Goal: Find specific page/section: Find specific page/section

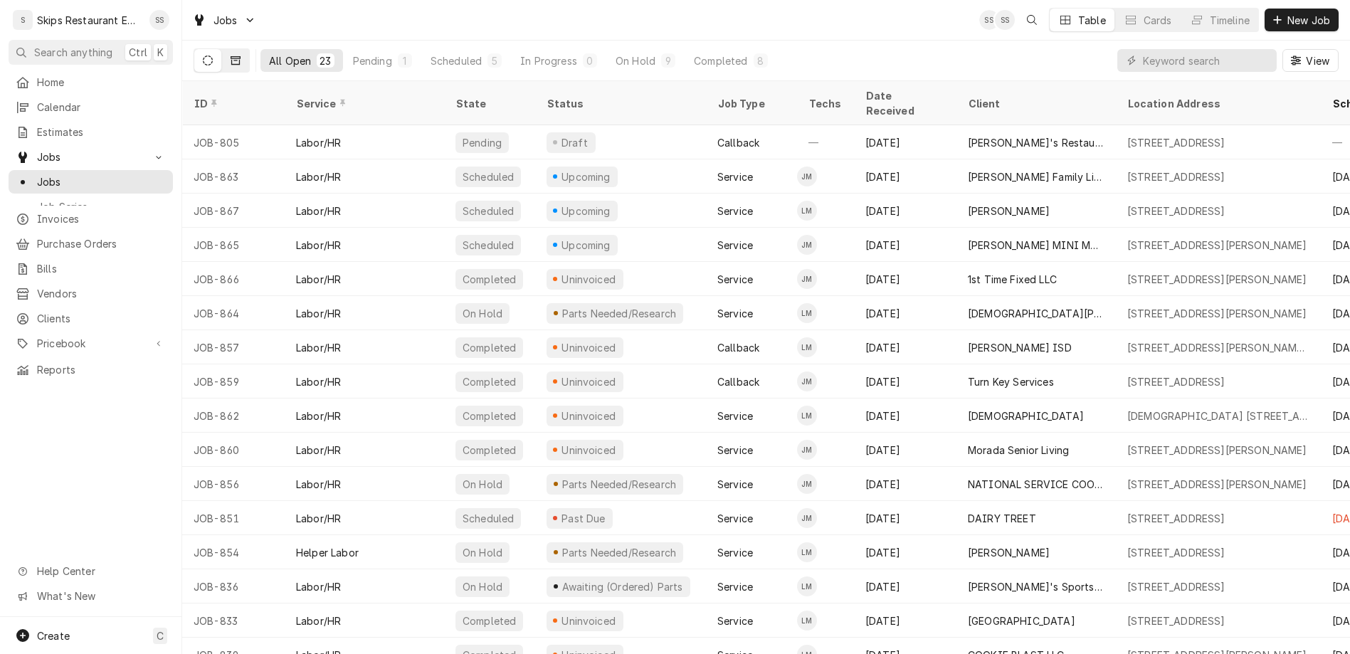
click at [222, 49] on button "Dynamic Content Wrapper" at bounding box center [235, 60] width 27 height 23
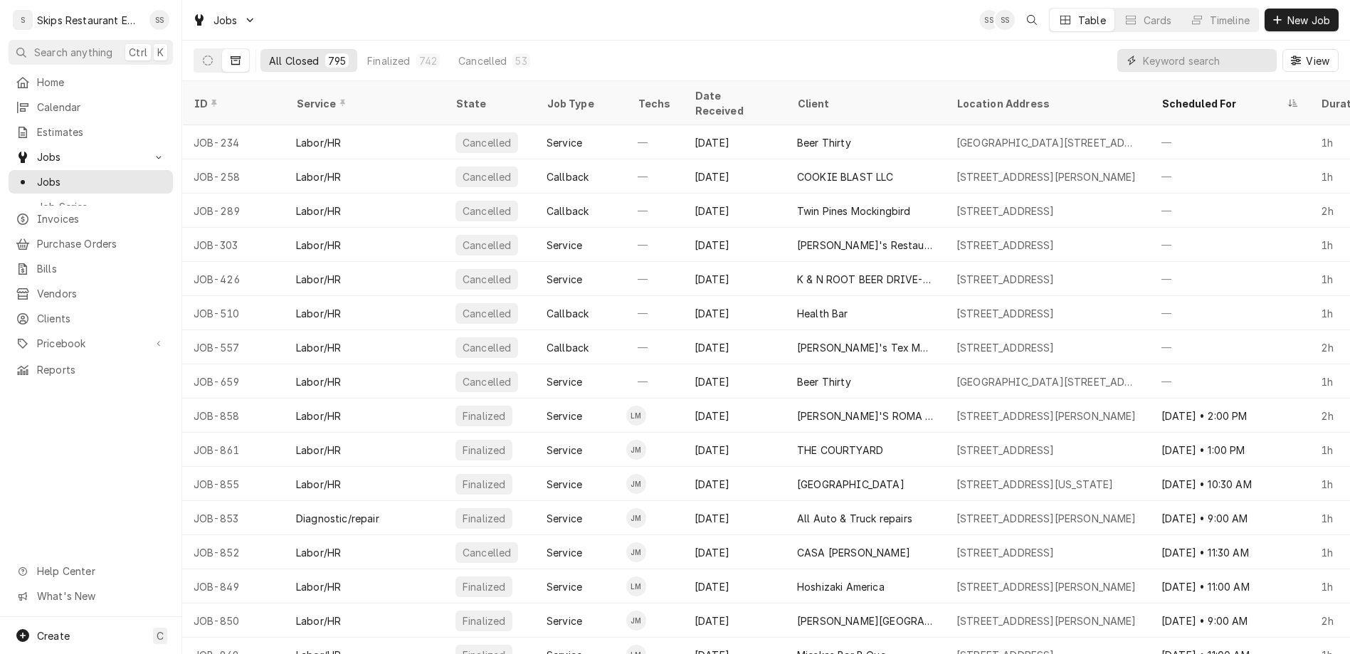
click at [1219, 49] on input "Dynamic Content Wrapper" at bounding box center [1206, 60] width 127 height 23
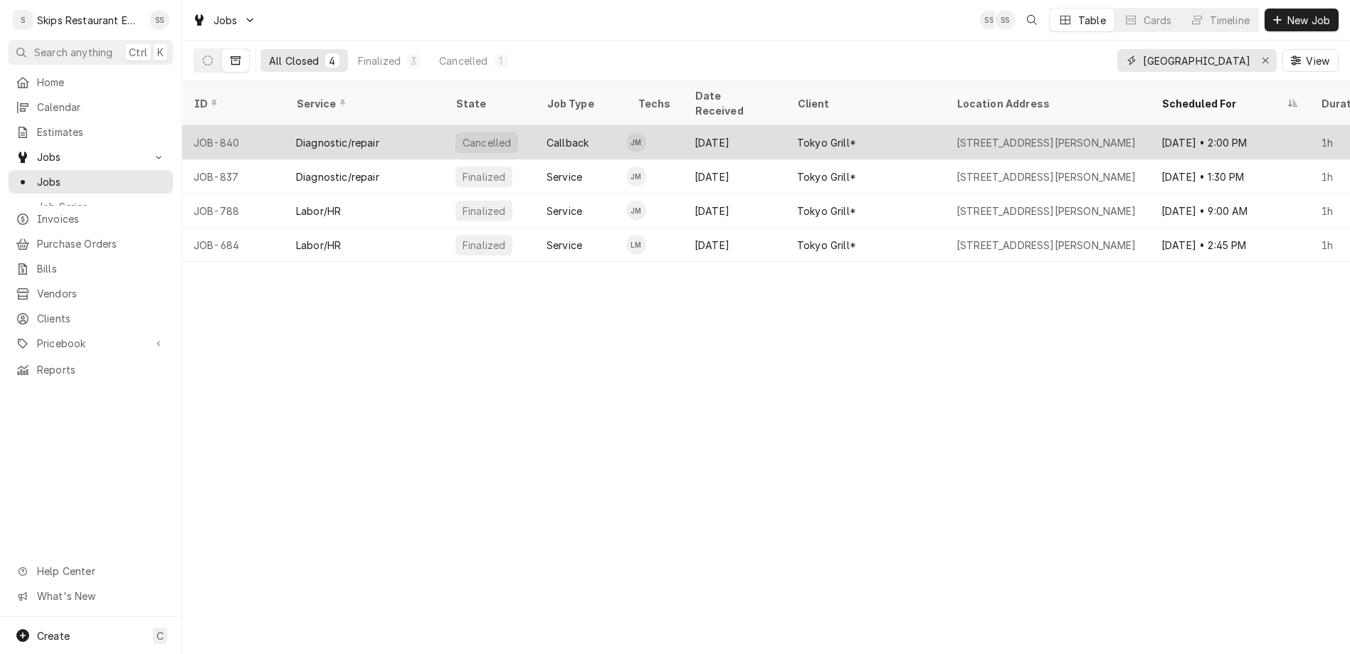
type input "[GEOGRAPHIC_DATA]"
click at [797, 135] on div "Tokyo Grill*" at bounding box center [826, 142] width 59 height 15
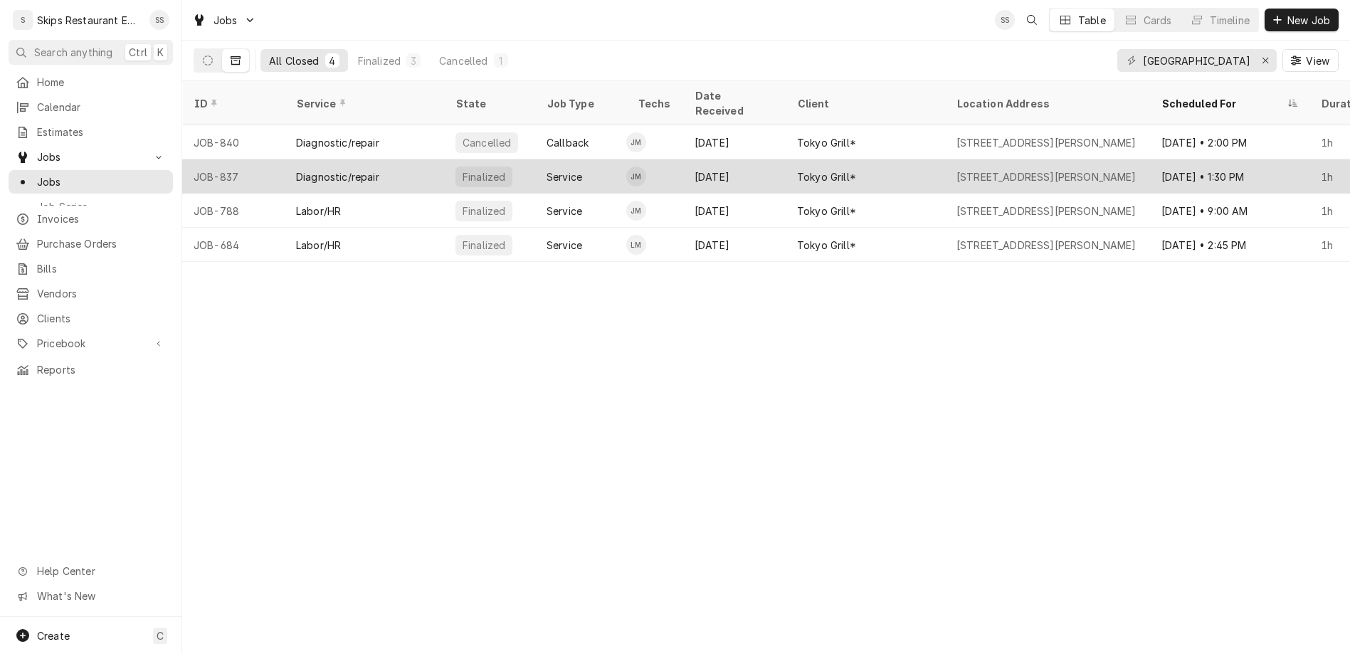
click at [683, 159] on div "[DATE]" at bounding box center [734, 176] width 102 height 34
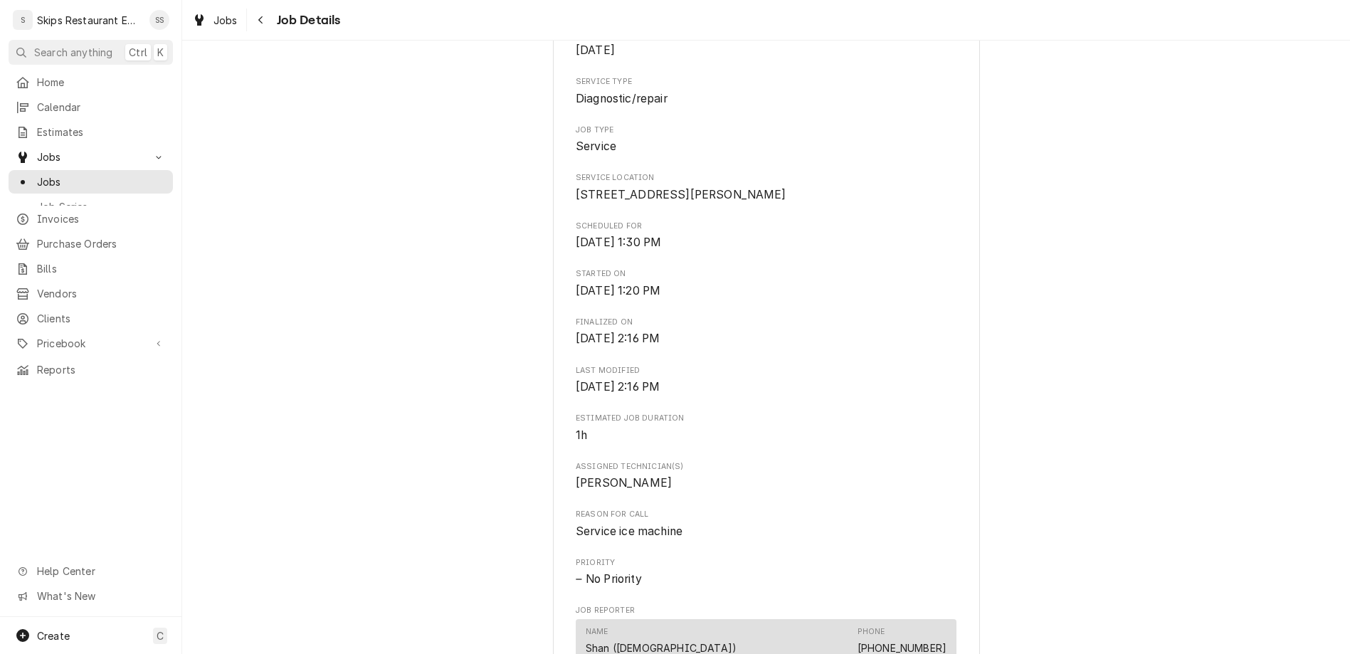
scroll to position [277, 0]
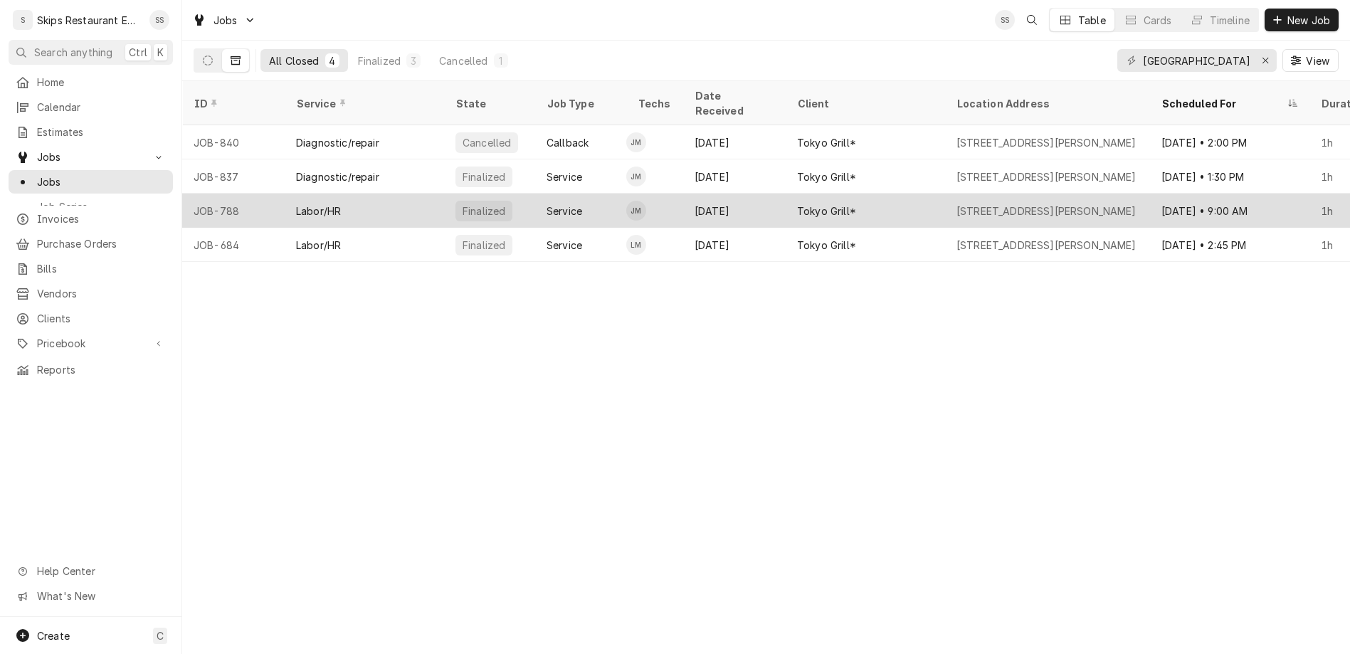
click at [683, 194] on div "Jul 24" at bounding box center [734, 211] width 102 height 34
click at [683, 194] on div "[DATE]" at bounding box center [734, 211] width 102 height 34
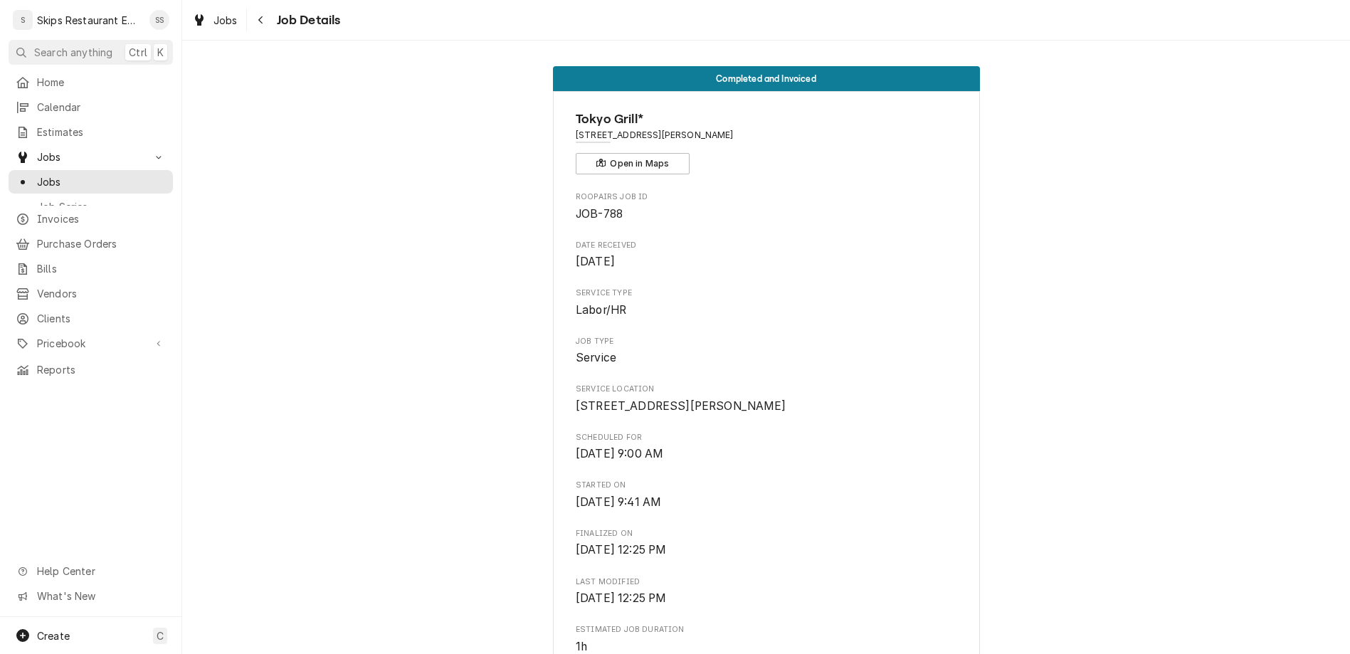
scroll to position [166, 0]
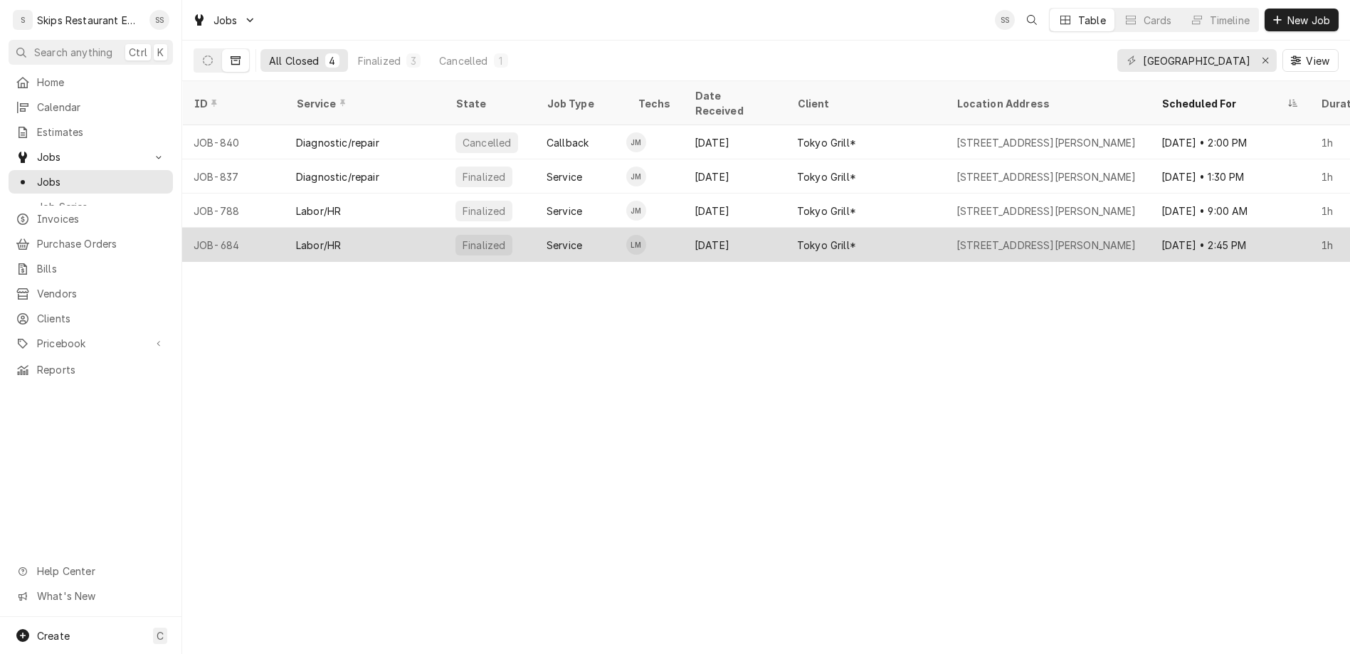
click at [683, 228] on div "[DATE]" at bounding box center [734, 245] width 102 height 34
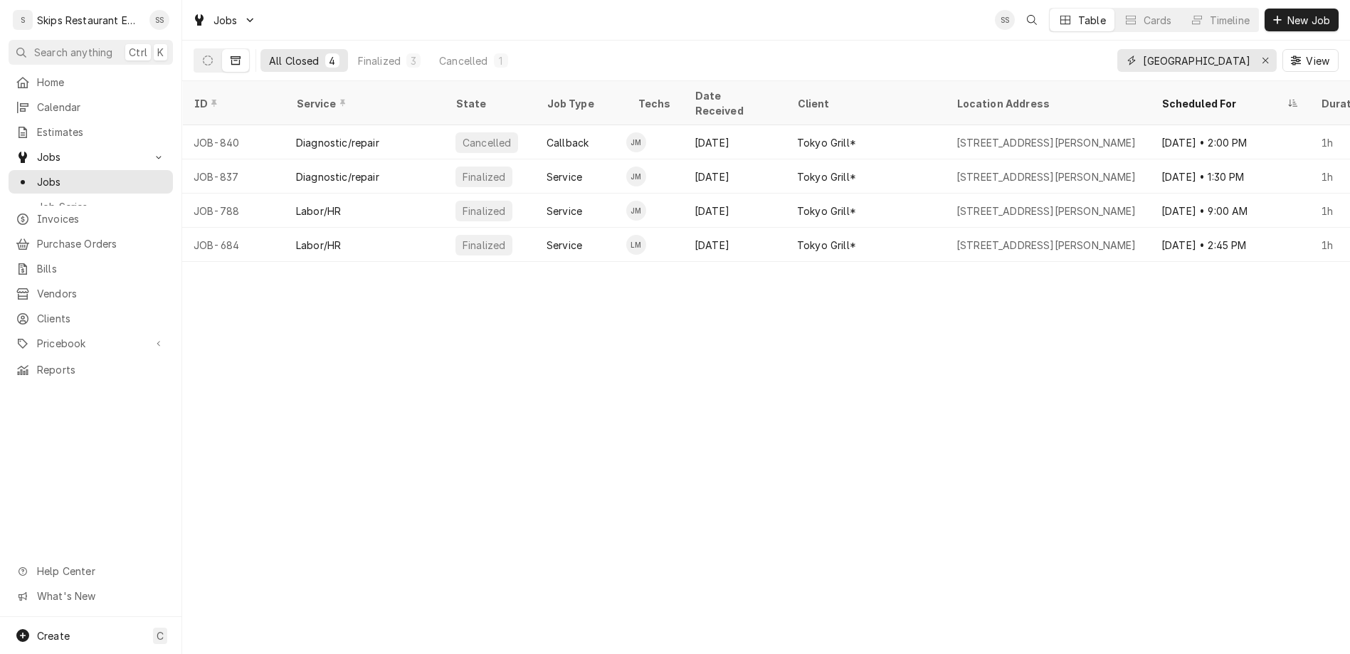
drag, startPoint x: 1221, startPoint y: 45, endPoint x: 1111, endPoint y: 46, distance: 110.3
click at [1143, 49] on input "[GEOGRAPHIC_DATA]" at bounding box center [1196, 60] width 107 height 23
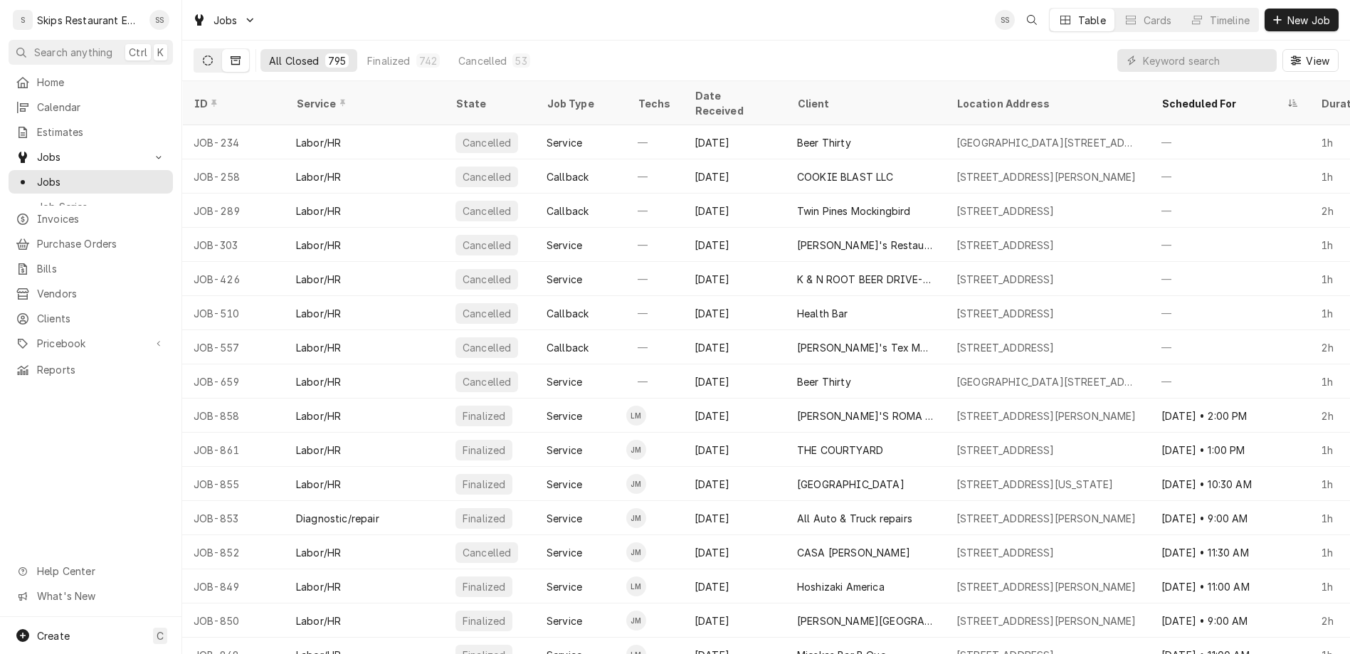
click at [203, 55] on icon "Dynamic Content Wrapper" at bounding box center [208, 60] width 10 height 10
